Goal: Task Accomplishment & Management: Use online tool/utility

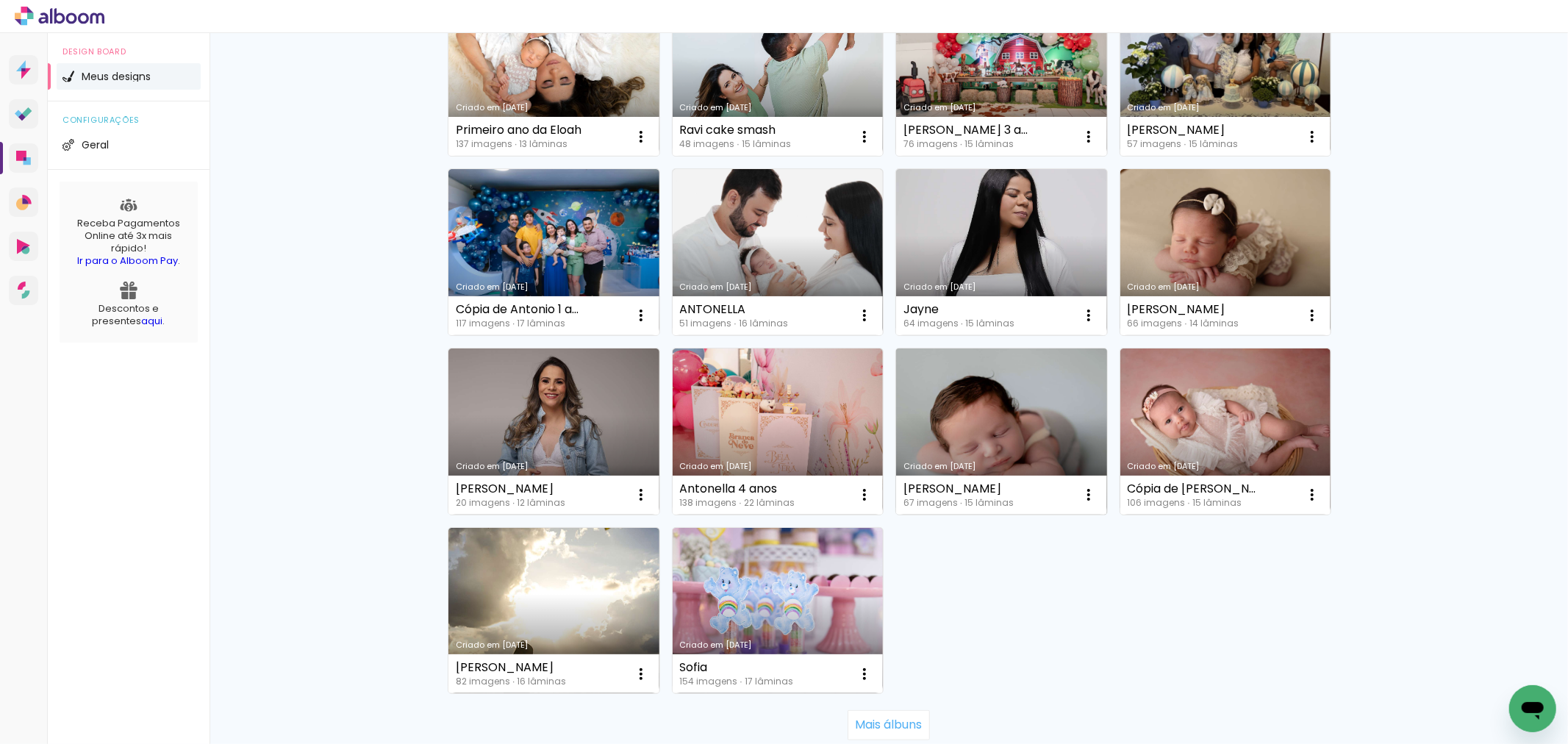
scroll to position [817, 0]
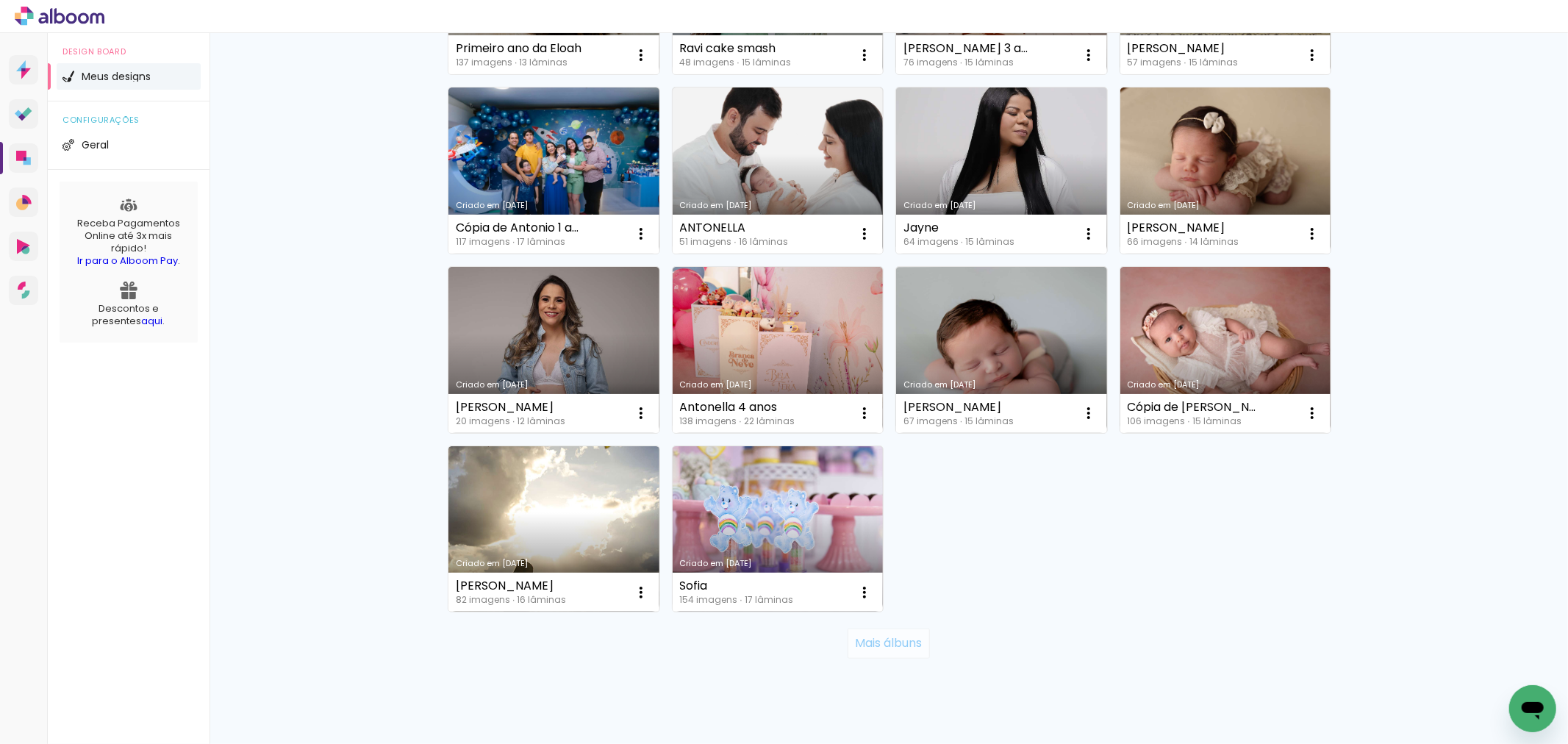
click at [0, 0] on slot "Mais álbuns" at bounding box center [0, 0] width 0 height 0
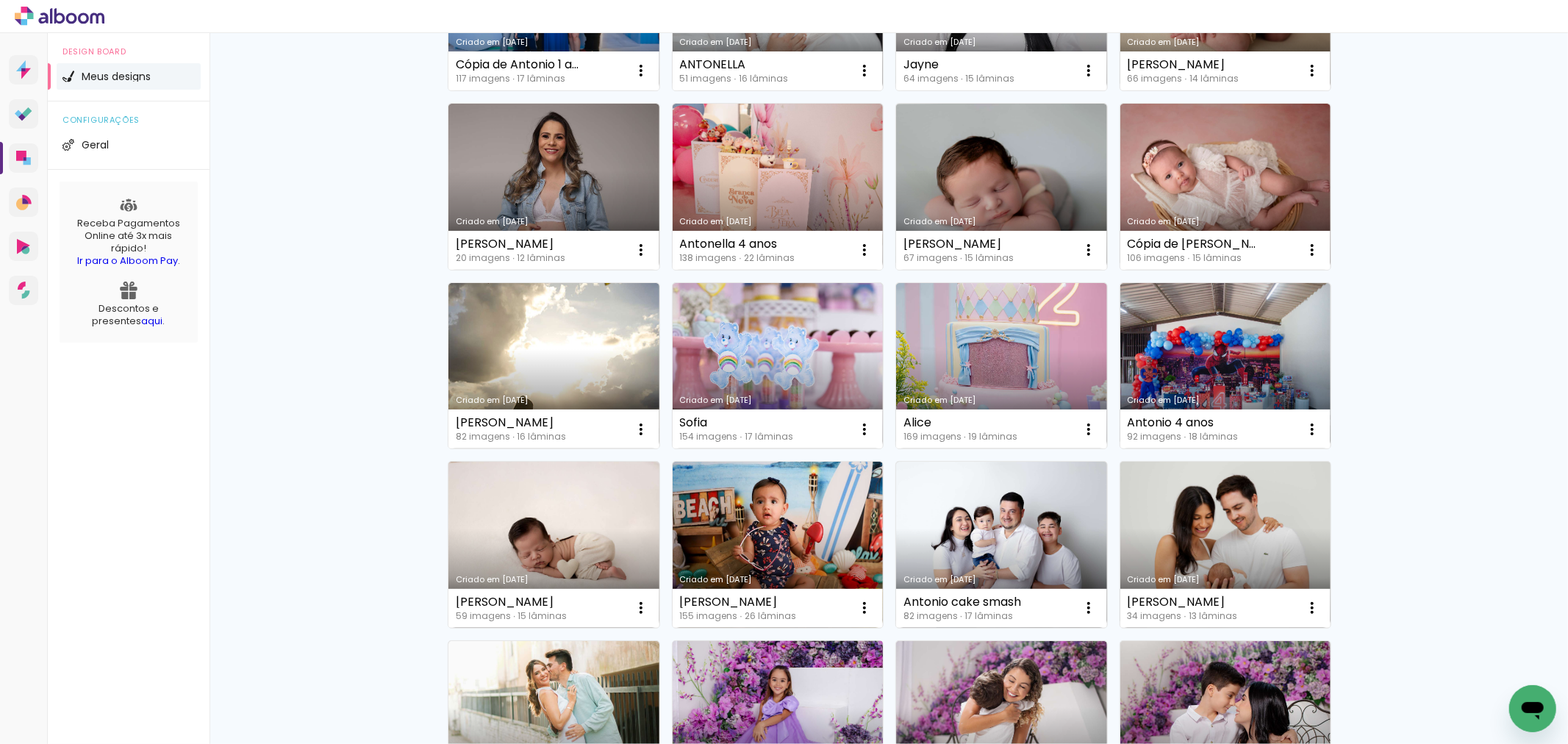
scroll to position [1061, 0]
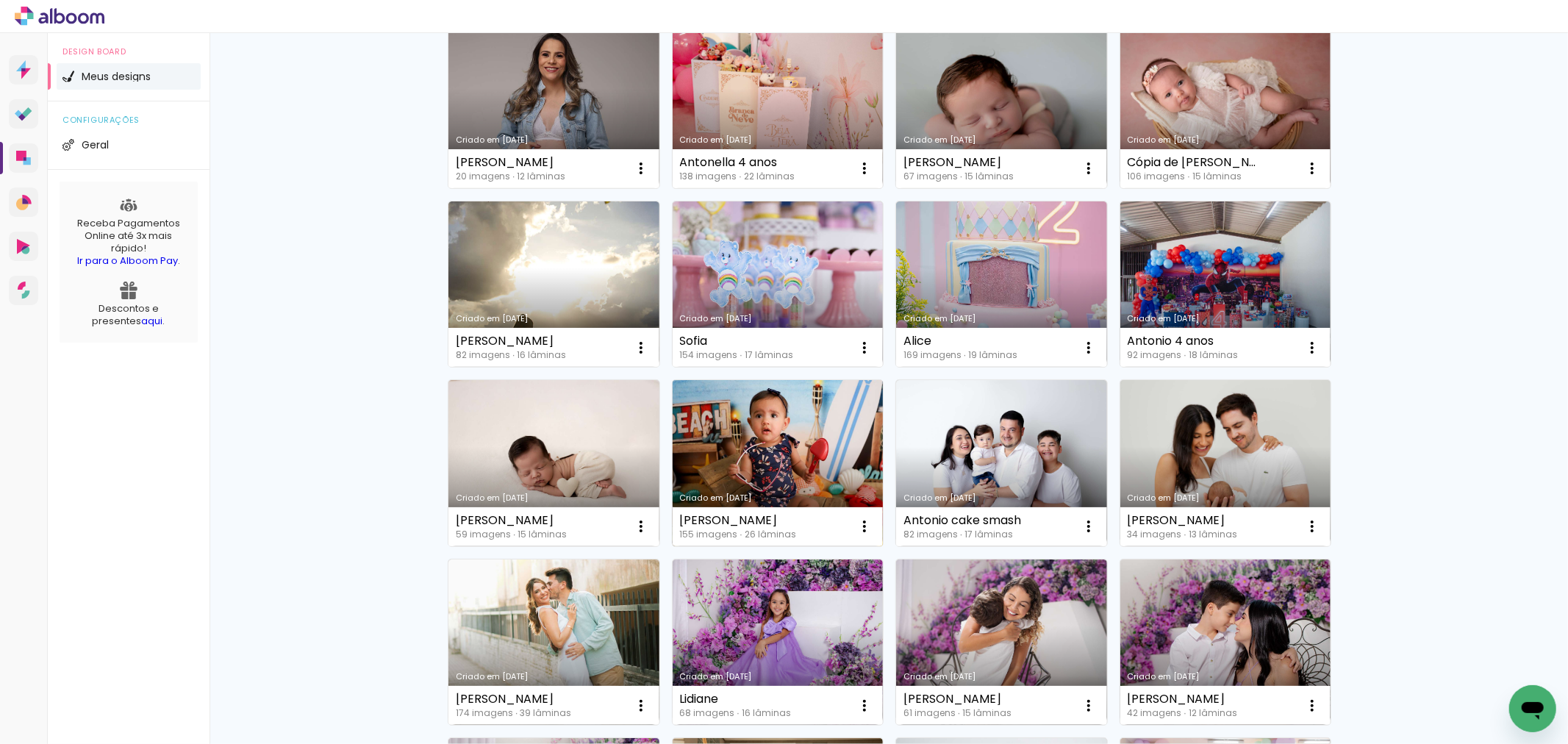
click at [813, 469] on link "Criado em [DATE]" at bounding box center [778, 463] width 211 height 166
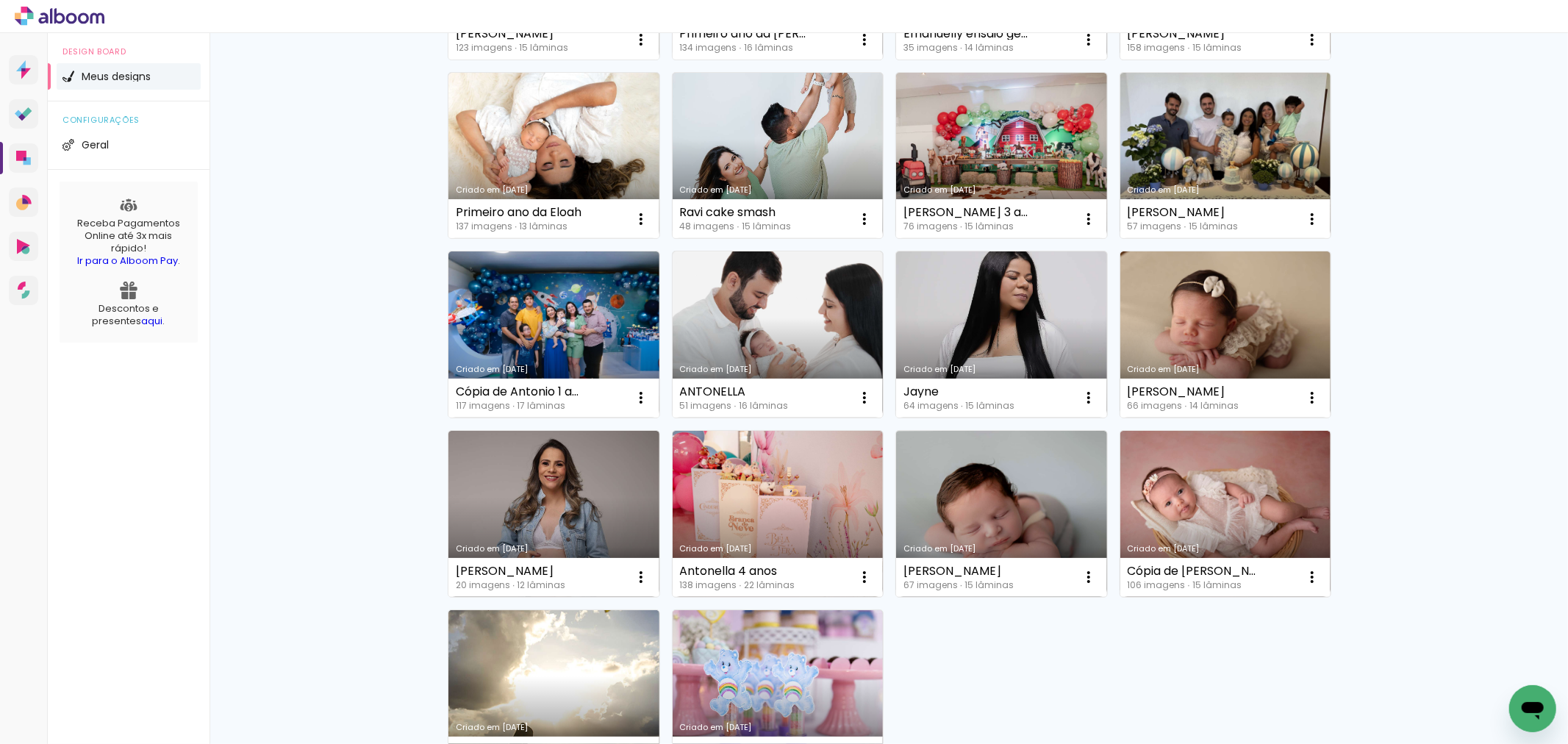
scroll to position [850, 0]
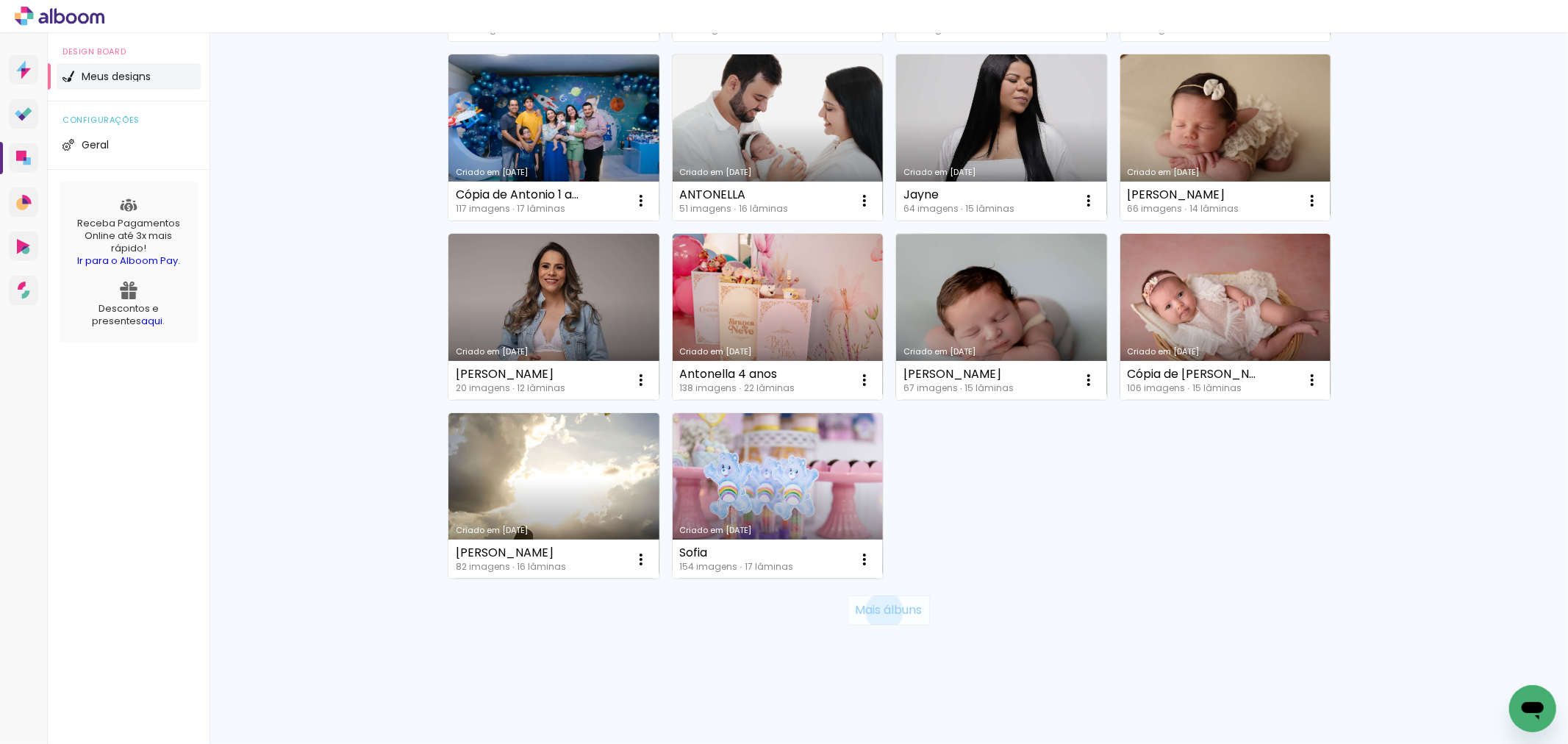
click at [0, 0] on slot "Mais álbuns" at bounding box center [0, 0] width 0 height 0
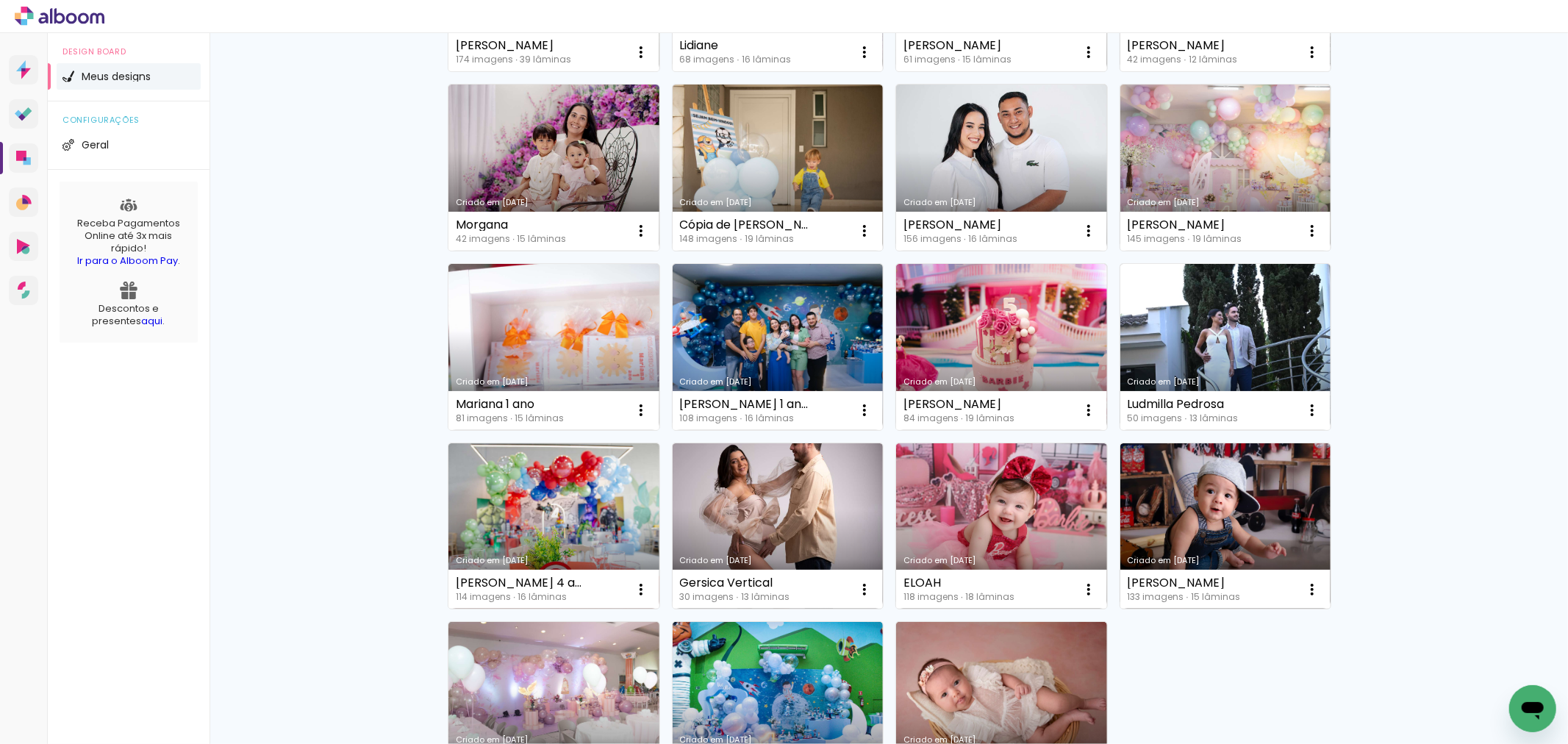
scroll to position [1879, 0]
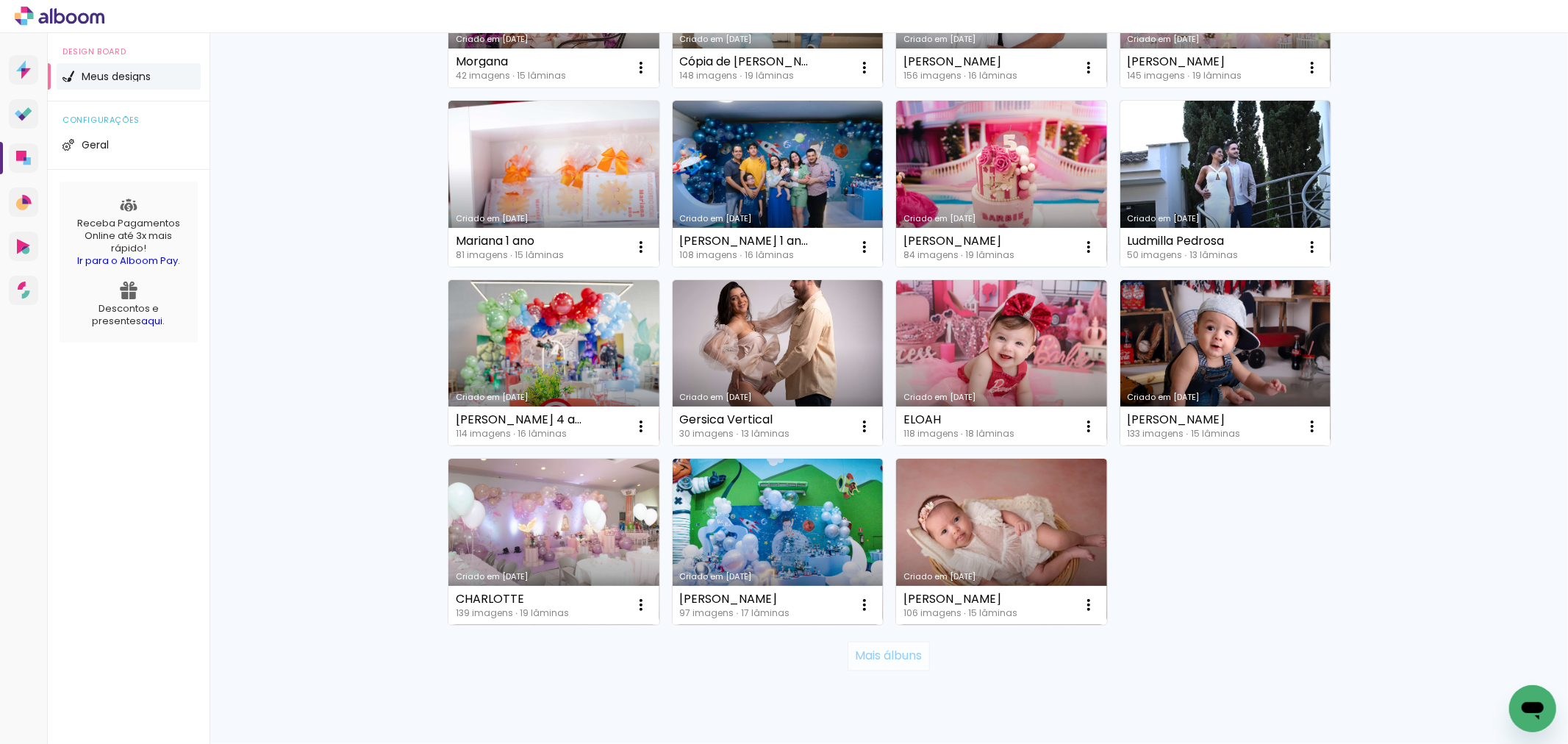
click at [0, 0] on slot "Mais álbuns" at bounding box center [0, 0] width 0 height 0
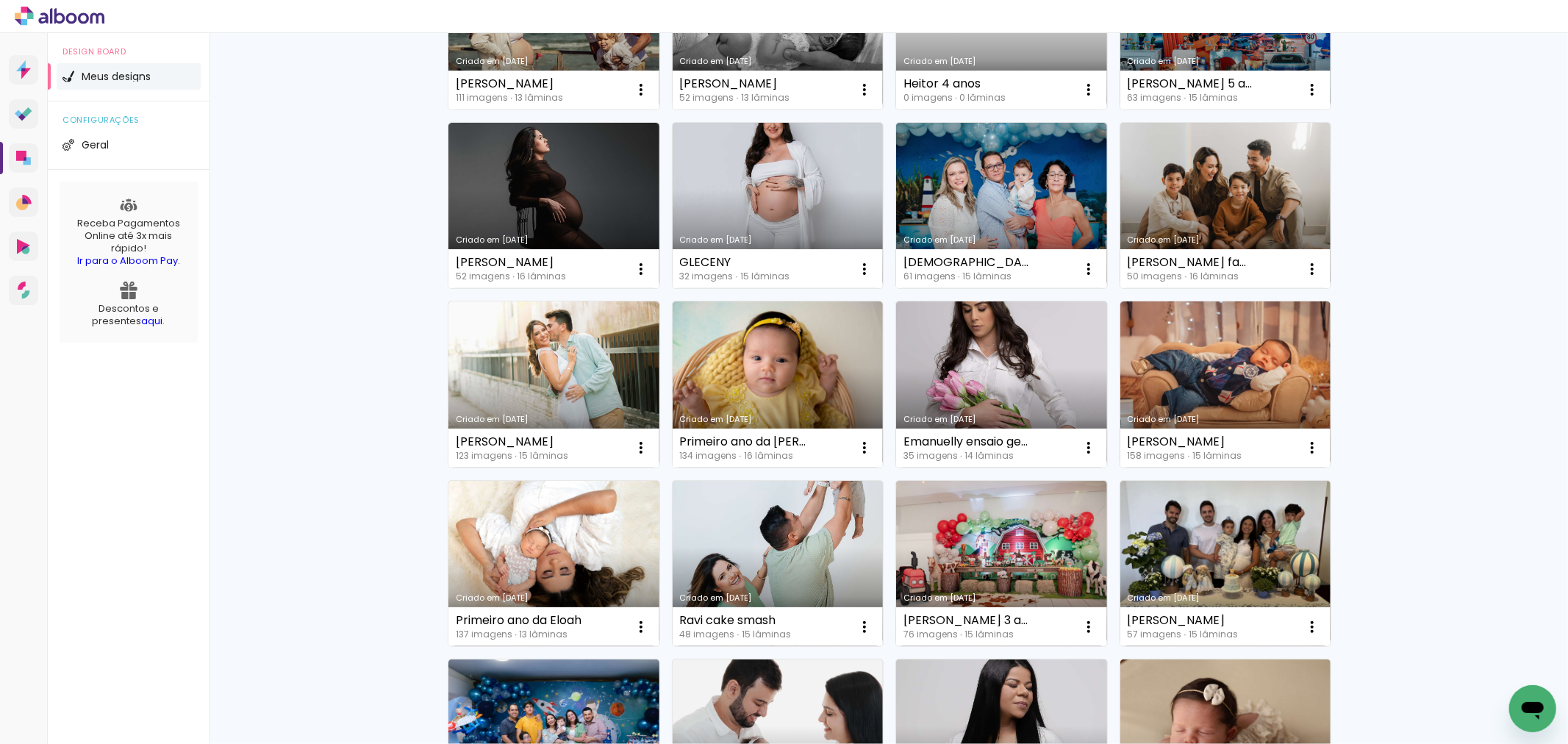
scroll to position [489, 0]
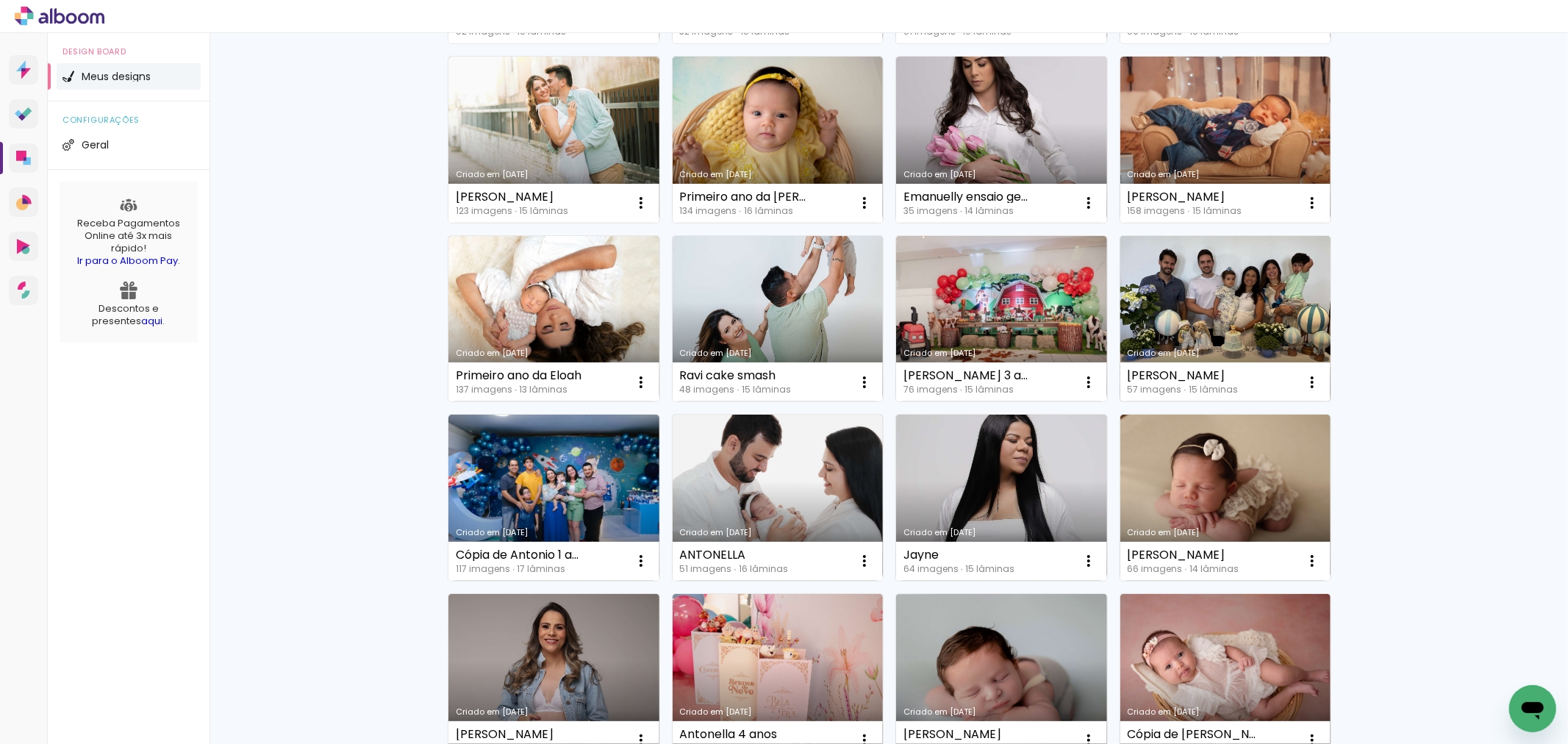
click at [1206, 325] on link "Criado em [DATE]" at bounding box center [1226, 319] width 211 height 166
